Goal: Transaction & Acquisition: Book appointment/travel/reservation

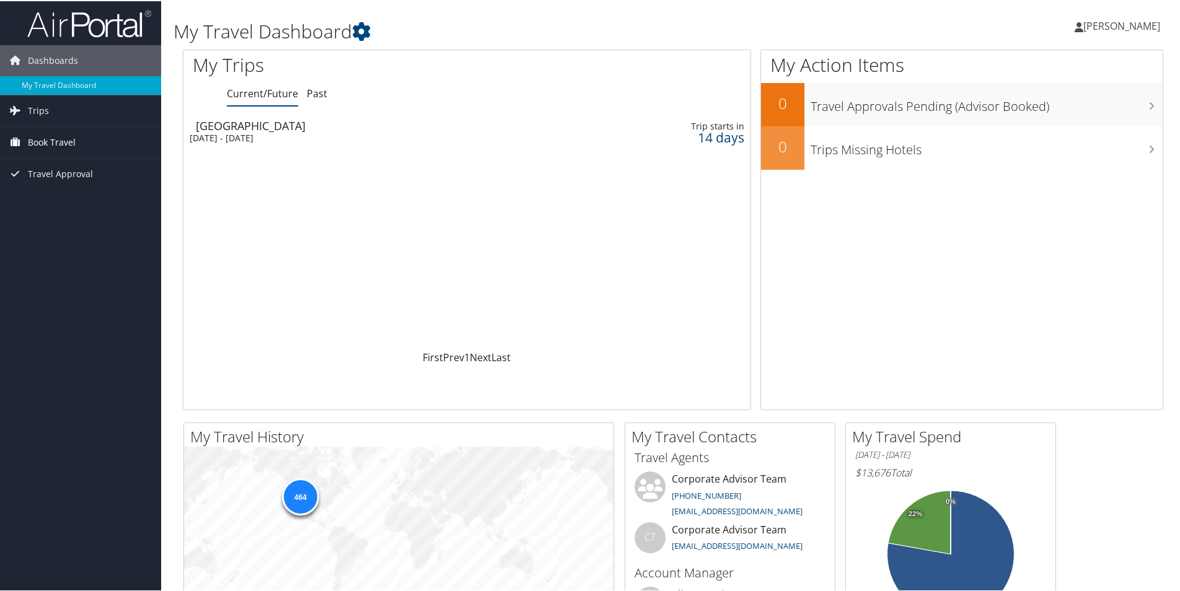
click at [87, 146] on link "Book Travel" at bounding box center [80, 141] width 161 height 31
click at [89, 195] on link "Book/Manage Online Trips" at bounding box center [80, 203] width 161 height 19
click at [133, 207] on link "Book/Manage Online Trips" at bounding box center [80, 203] width 161 height 19
